Goal: Task Accomplishment & Management: Complete application form

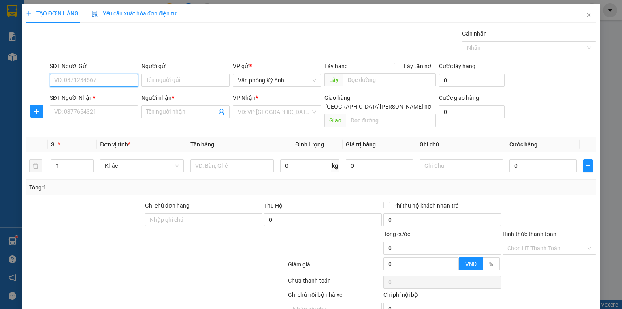
click at [108, 78] on input "SĐT Người Gửi" at bounding box center [94, 80] width 88 height 13
type input "0367021648"
click at [121, 100] on div "0367021648 - thìn ( Gt 1000k)" at bounding box center [92, 95] width 87 height 13
type input "thìn ( Gt 1000k)"
type input "0367021648"
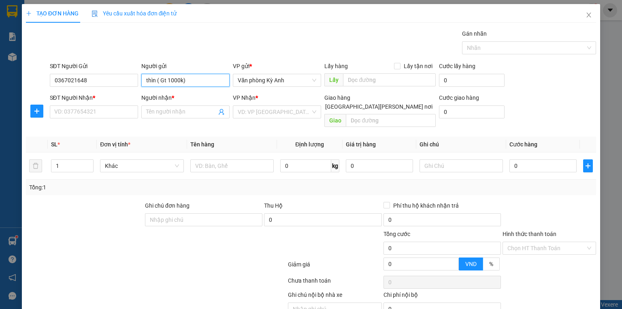
drag, startPoint x: 188, startPoint y: 79, endPoint x: 158, endPoint y: 74, distance: 30.3
click at [158, 74] on input "thìn ( Gt 1000k)" at bounding box center [185, 80] width 88 height 13
type input "thìn ("
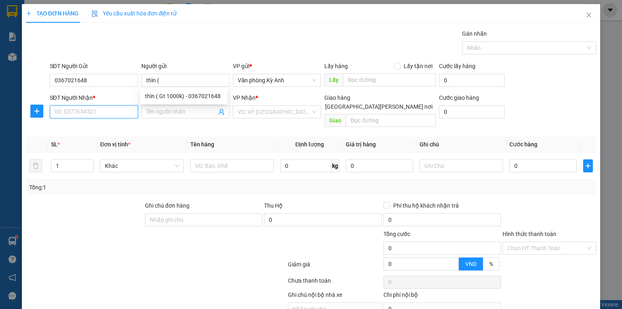
click at [112, 105] on input "SĐT Người Nhận *" at bounding box center [94, 111] width 88 height 13
type input "0963202479"
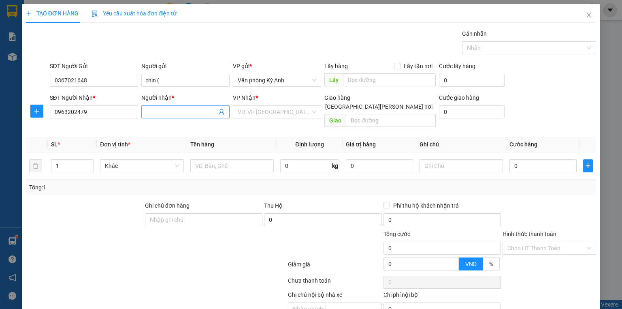
click at [161, 116] on span at bounding box center [185, 111] width 88 height 13
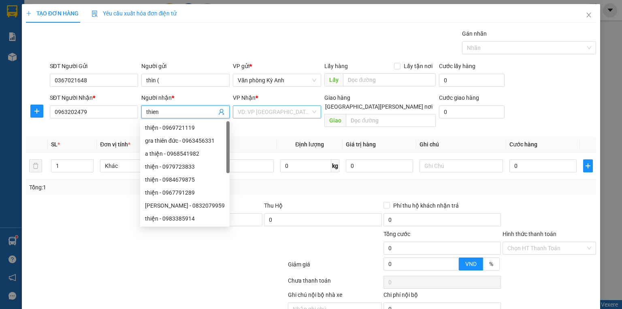
type input "thien"
click at [253, 111] on input "search" at bounding box center [274, 112] width 73 height 12
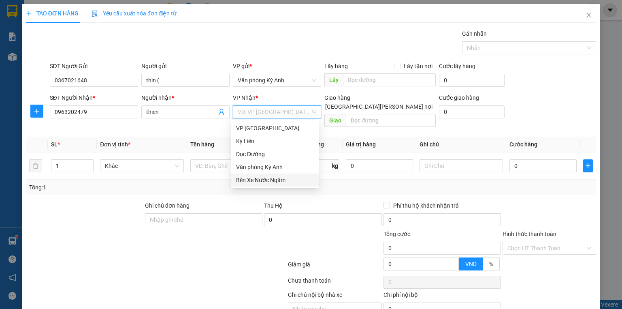
click at [266, 177] on div "Bến Xe Nước Ngầm" at bounding box center [275, 179] width 78 height 9
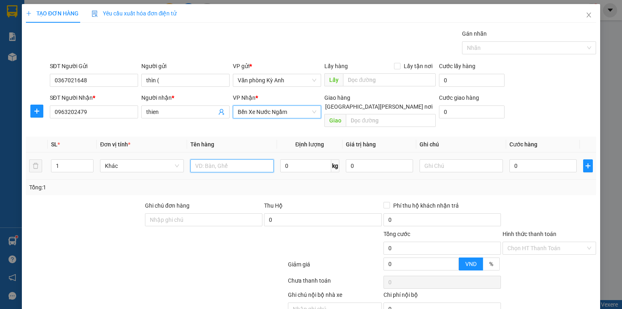
click at [211, 159] on input "text" at bounding box center [231, 165] width 83 height 13
click at [274, 111] on span "Bến Xe Nước Ngầm" at bounding box center [277, 112] width 79 height 12
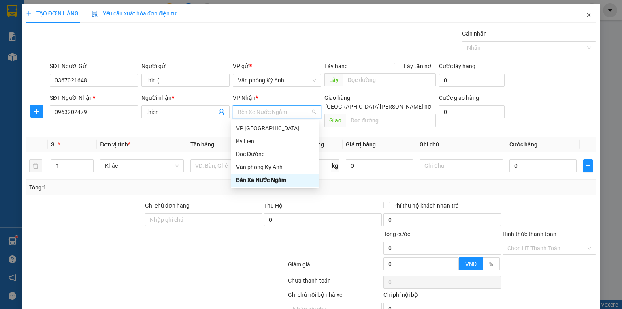
click at [585, 15] on icon "close" at bounding box center [588, 15] width 6 height 6
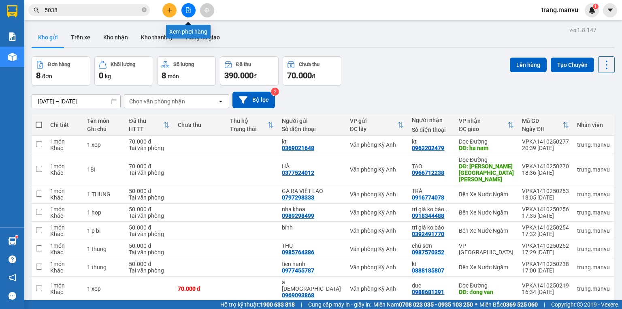
click at [189, 14] on button at bounding box center [188, 10] width 14 height 14
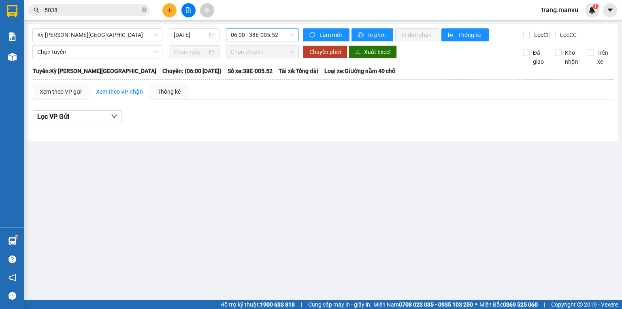
click at [269, 31] on span "06:00 - 38E-005.52" at bounding box center [263, 35] width 64 height 12
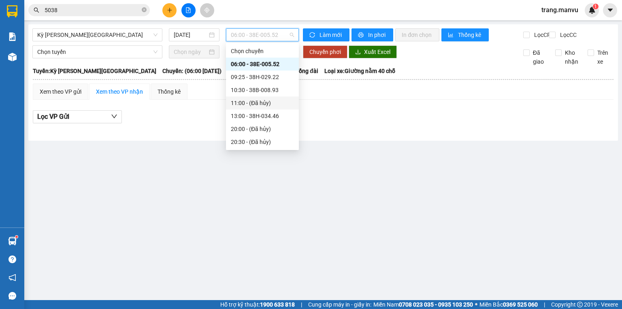
scroll to position [65, 0]
